Goal: Navigation & Orientation: Find specific page/section

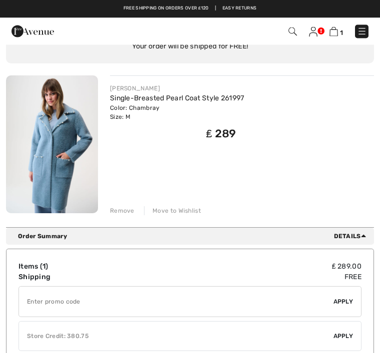
scroll to position [74, 0]
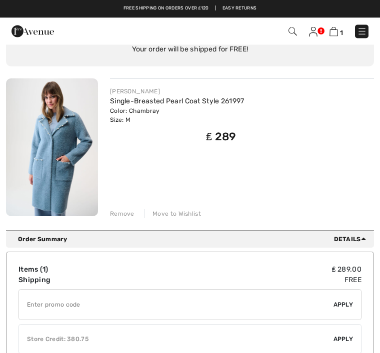
click at [128, 211] on div "Remove" at bounding box center [122, 214] width 24 height 9
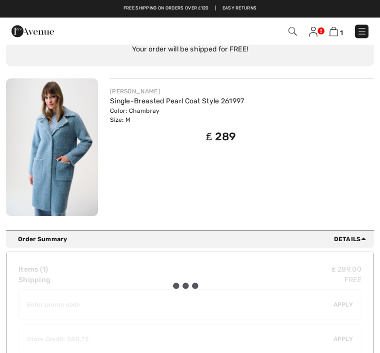
scroll to position [75, 0]
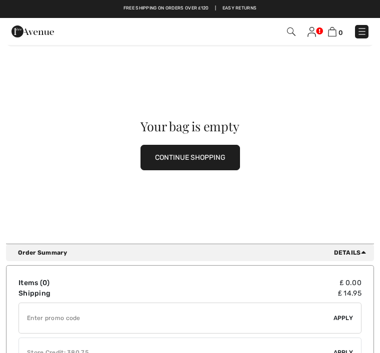
click at [365, 27] on img at bounding box center [362, 31] width 10 height 10
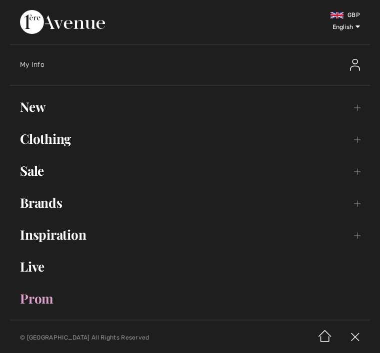
click at [37, 266] on link "Live" at bounding box center [190, 267] width 360 height 22
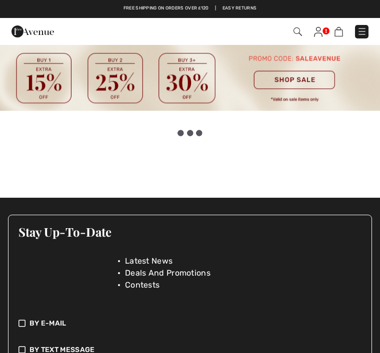
checkbox input "true"
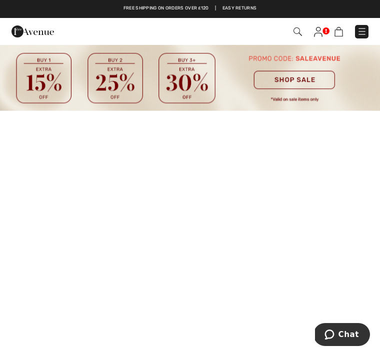
click at [316, 32] on img at bounding box center [318, 32] width 8 height 10
click at [317, 35] on img at bounding box center [318, 32] width 8 height 10
click at [363, 31] on img at bounding box center [362, 31] width 10 height 10
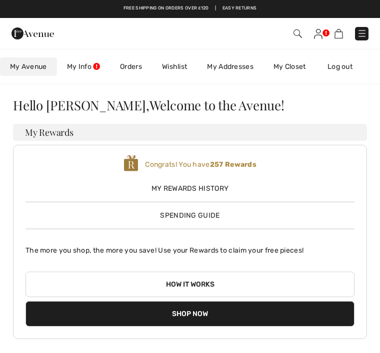
click at [370, 28] on div "Checkout" at bounding box center [267, 33] width 217 height 20
click at [90, 62] on link "My Info" at bounding box center [83, 66] width 53 height 18
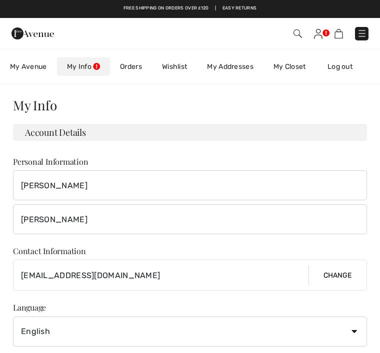
click at [38, 66] on span "My Avenue" at bounding box center [28, 66] width 37 height 10
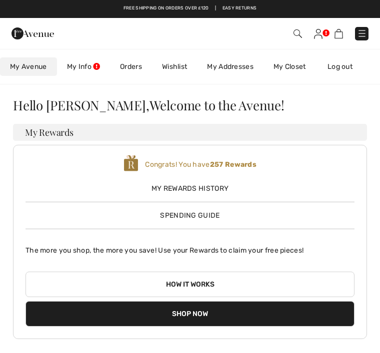
click at [362, 29] on img at bounding box center [362, 33] width 10 height 10
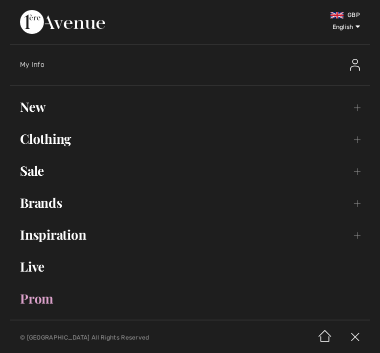
click at [42, 263] on link "Live" at bounding box center [190, 267] width 360 height 22
